Goal: Task Accomplishment & Management: Use online tool/utility

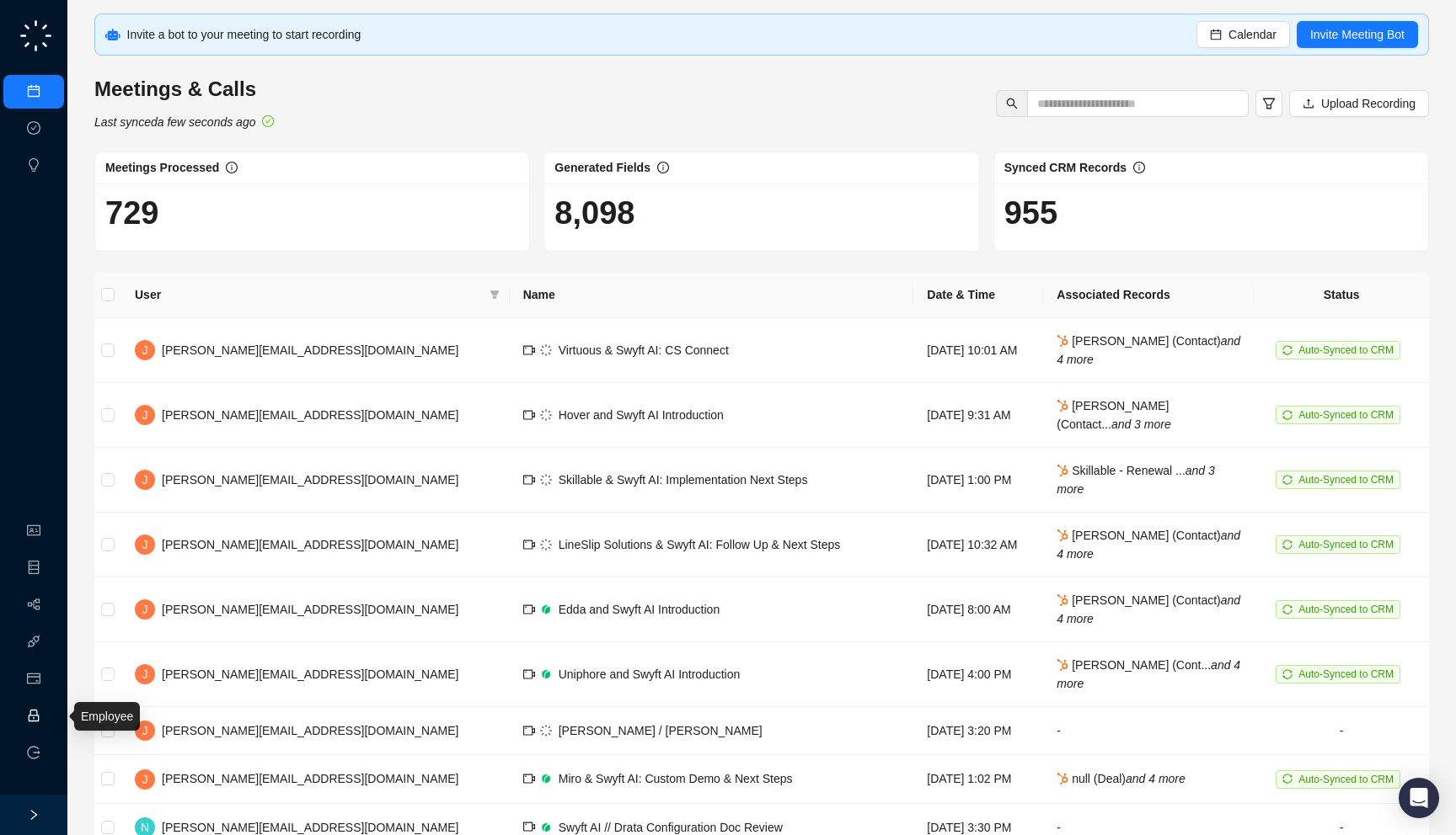
click at [49, 719] on link "Employee" at bounding box center [75, 716] width 52 height 13
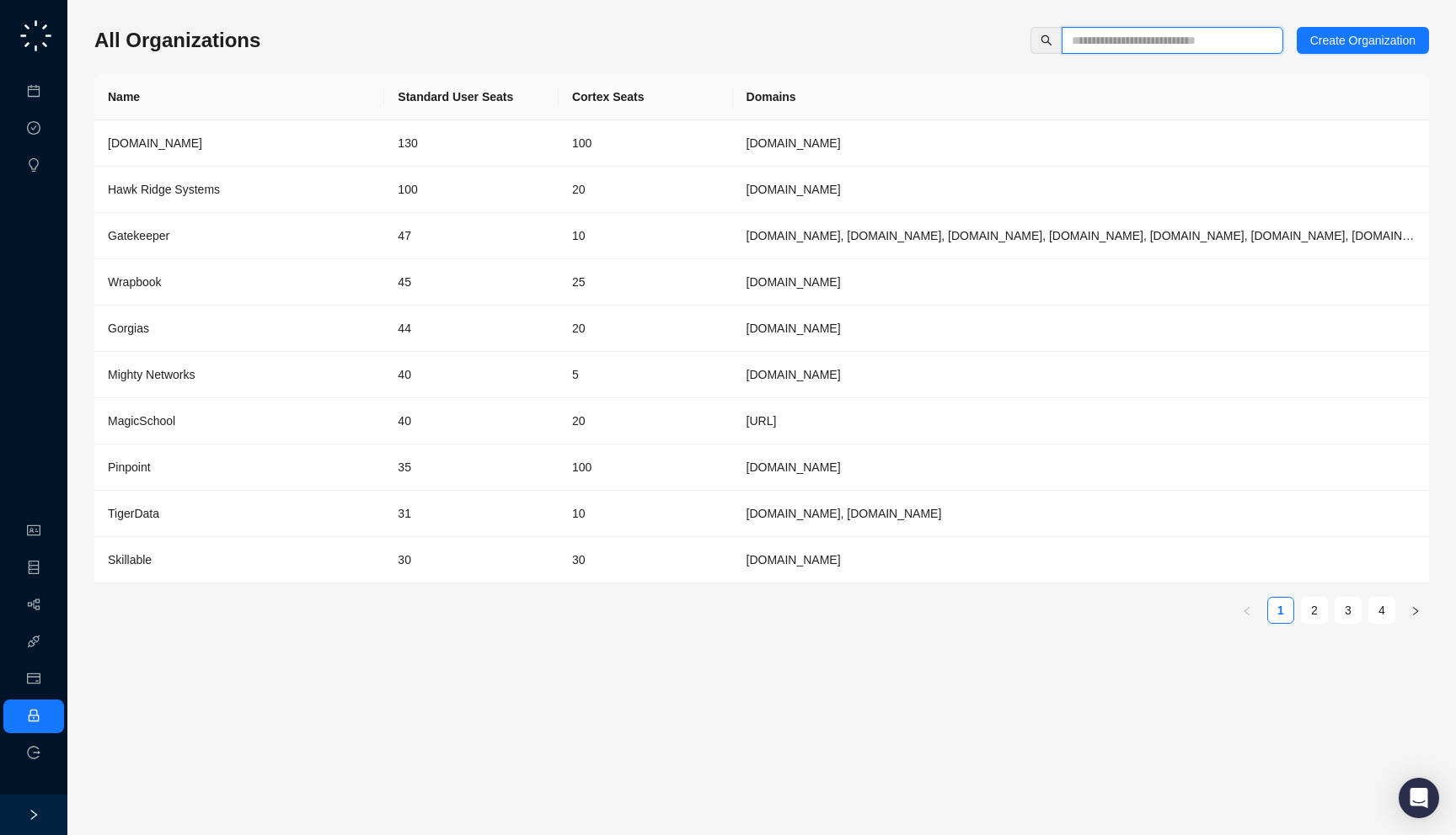
click at [1195, 39] on input "text" at bounding box center [1166, 40] width 188 height 19
click at [458, 147] on td "130" at bounding box center [471, 144] width 174 height 47
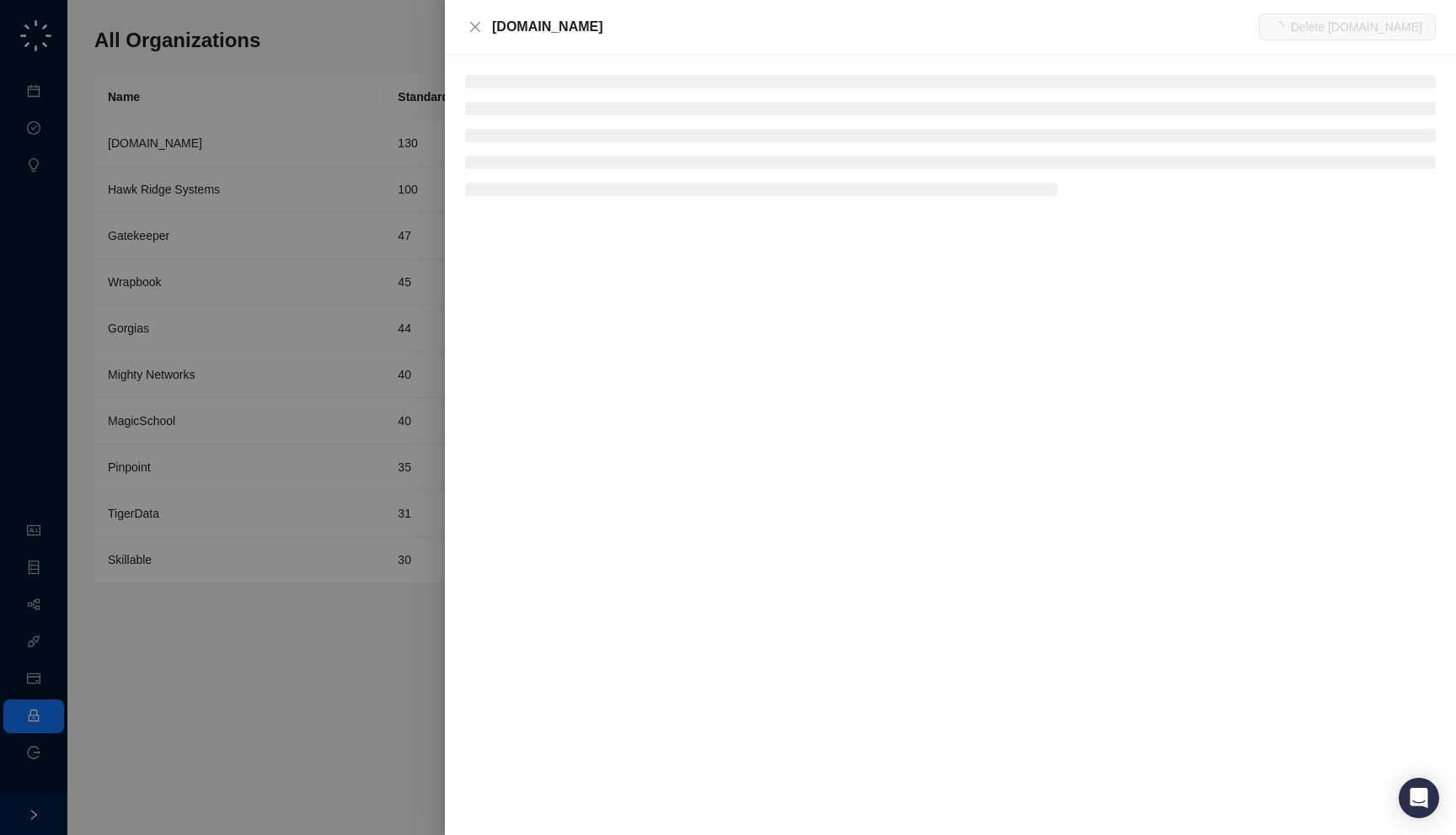
click at [591, 18] on div "[DOMAIN_NAME]" at bounding box center [875, 27] width 767 height 20
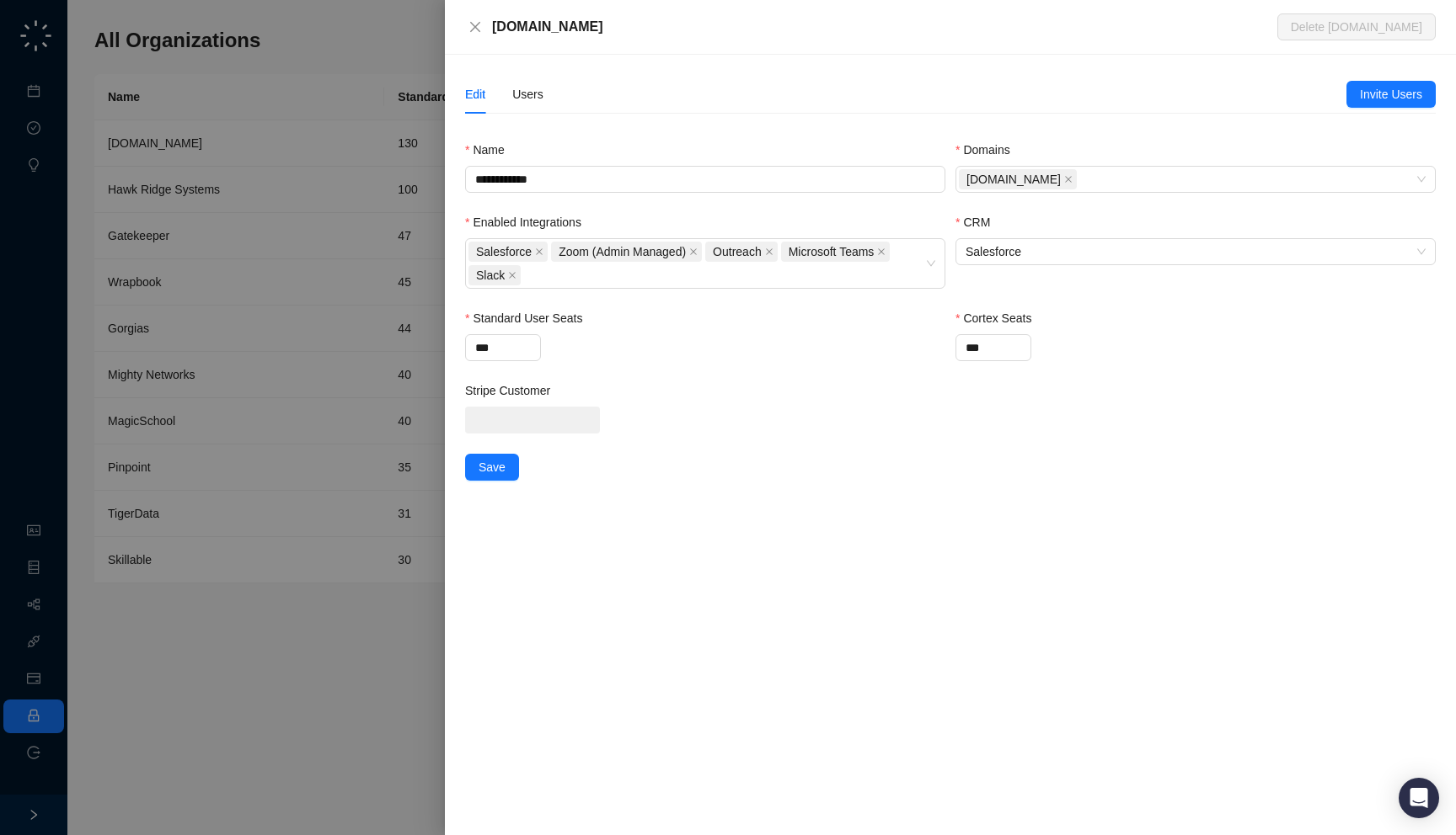
drag, startPoint x: 612, startPoint y: 40, endPoint x: 613, endPoint y: 31, distance: 9.1
click at [613, 31] on div "Synthesia.io Delete Synthesia.io" at bounding box center [951, 27] width 1011 height 55
click at [532, 85] on div "Users" at bounding box center [528, 94] width 31 height 19
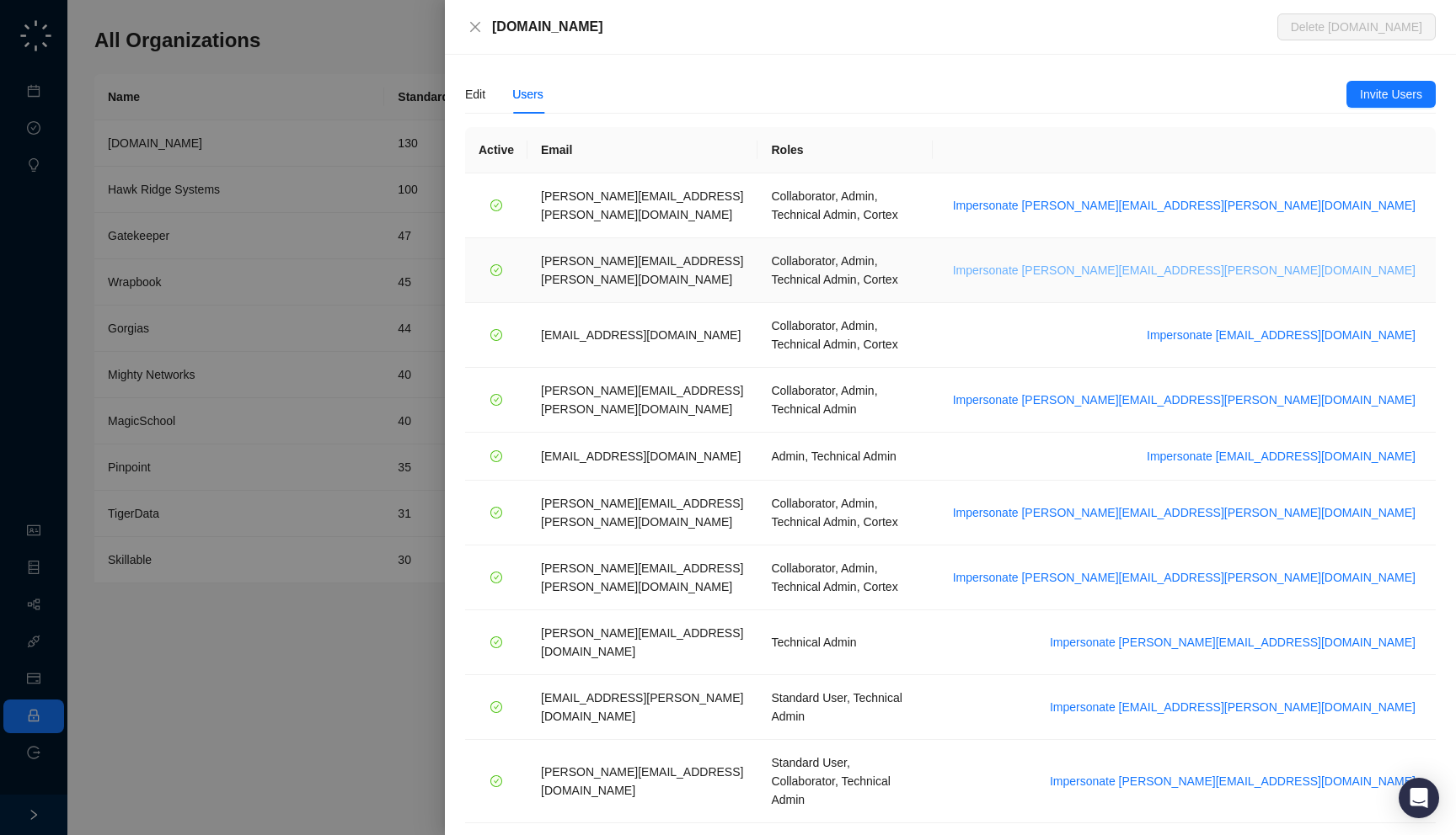
click at [1276, 261] on span "Impersonate daniel.vanderwalt@synthesia.io" at bounding box center [1184, 270] width 462 height 19
